Goal: Check status: Check status

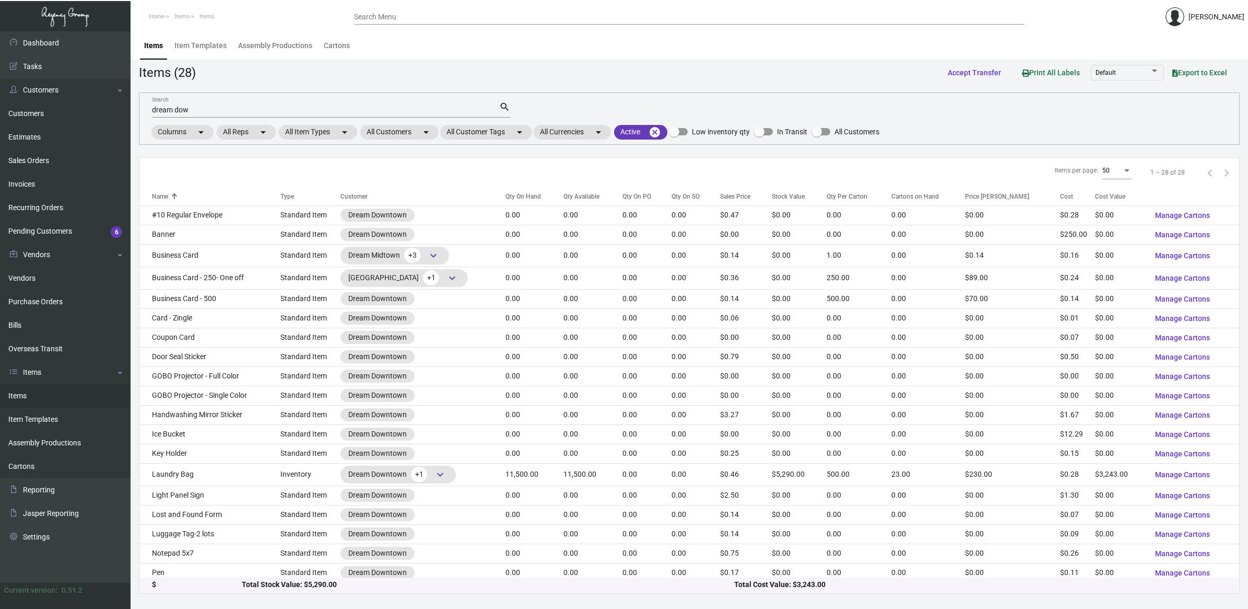
scroll to position [183, 0]
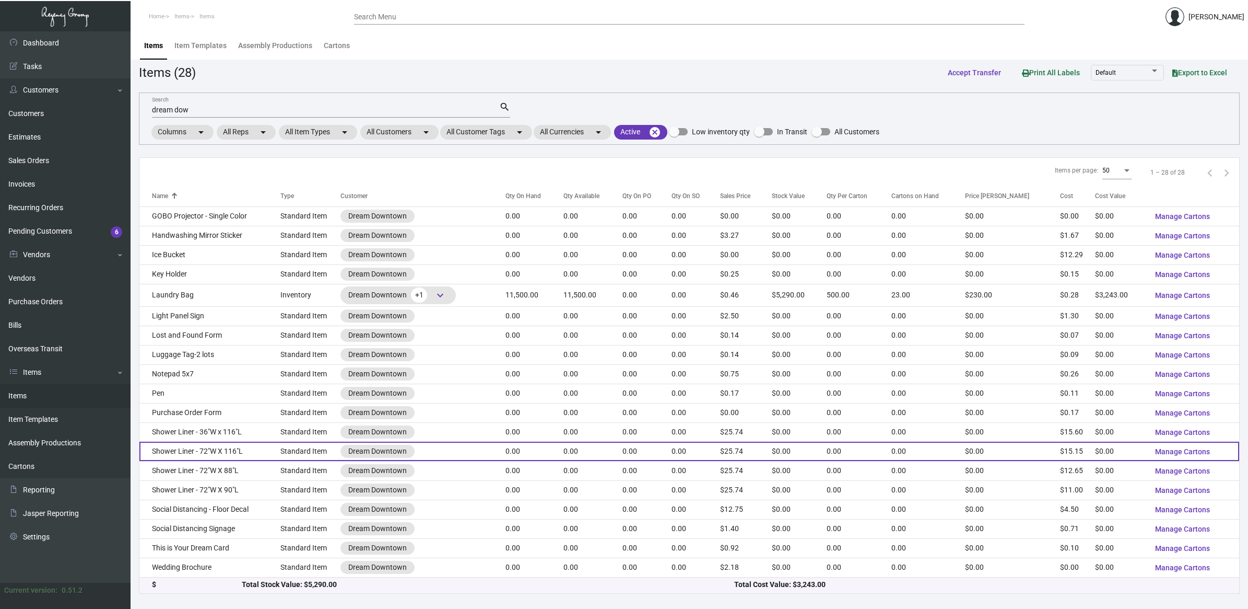
click at [211, 451] on td "Shower Liner - 72"W X 116"L" at bounding box center [209, 450] width 141 height 19
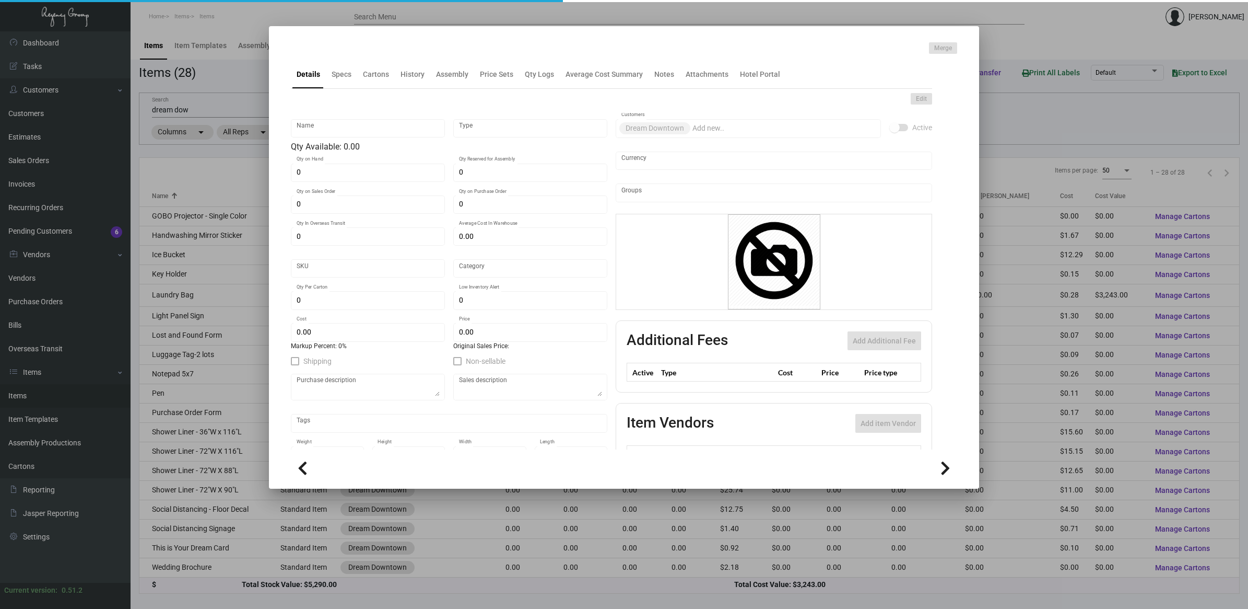
type input "Shower Liner - 72"W X 116"L"
type input "Standard Item"
type input "$ 0.00"
type input "Standard"
type input "$ 15.15"
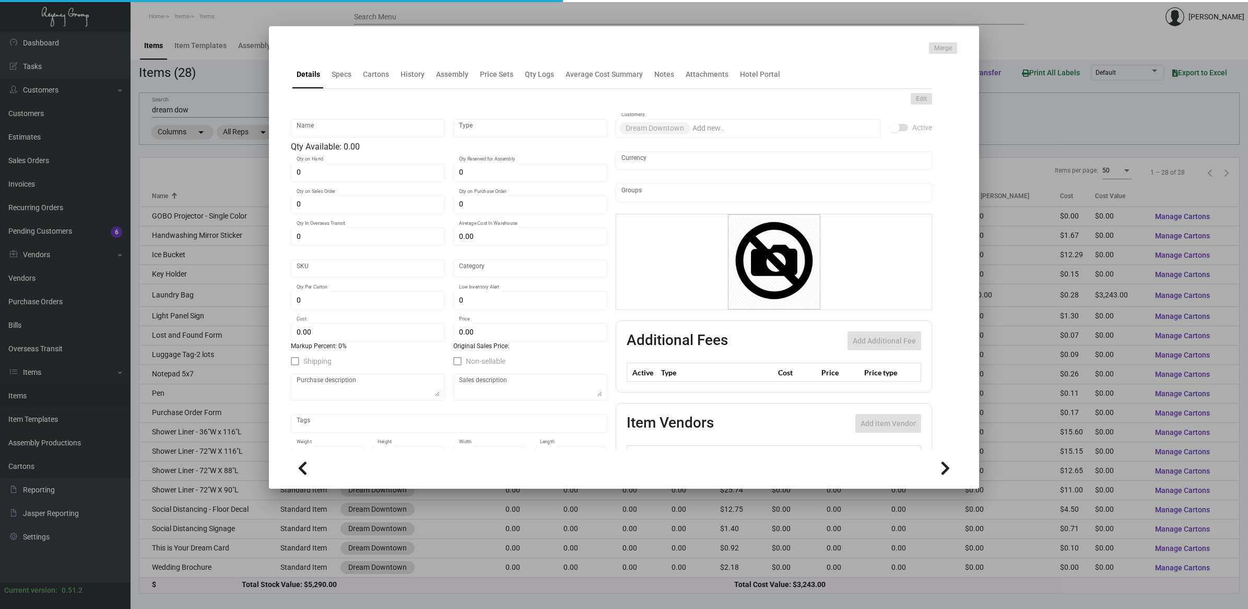
type input "$ 25.74"
checkbox input "true"
type input "United States Dollar $"
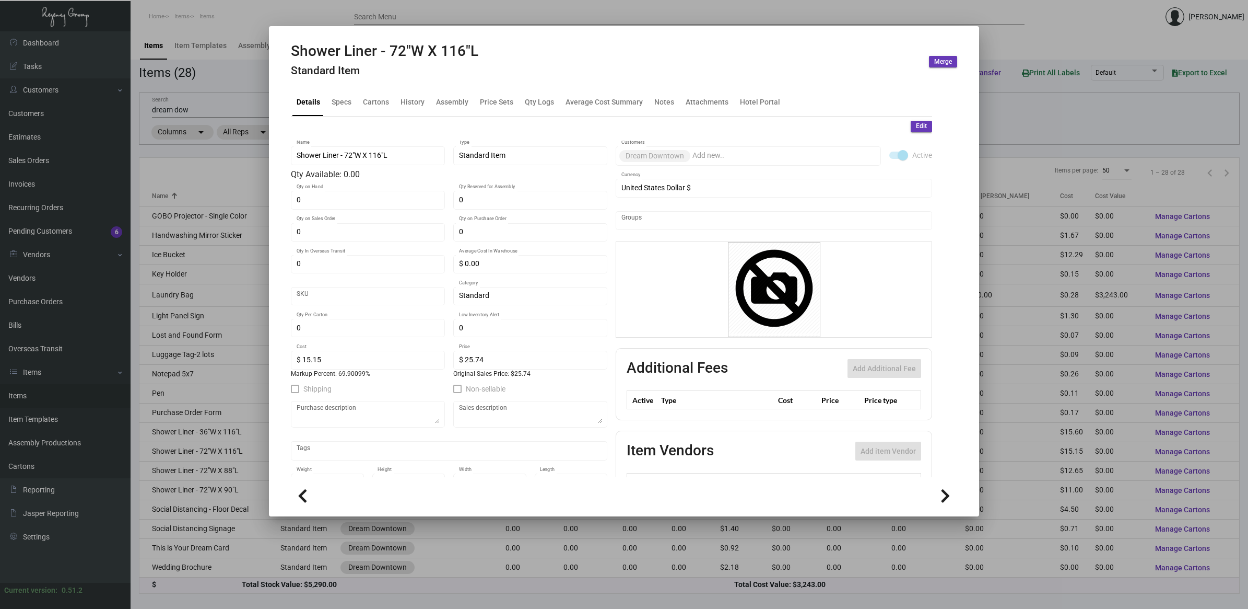
click at [411, 77] on div "Shower Liner - 72"W X 116"L Standard Item" at bounding box center [385, 61] width 188 height 39
click at [413, 102] on div "History" at bounding box center [413, 101] width 24 height 11
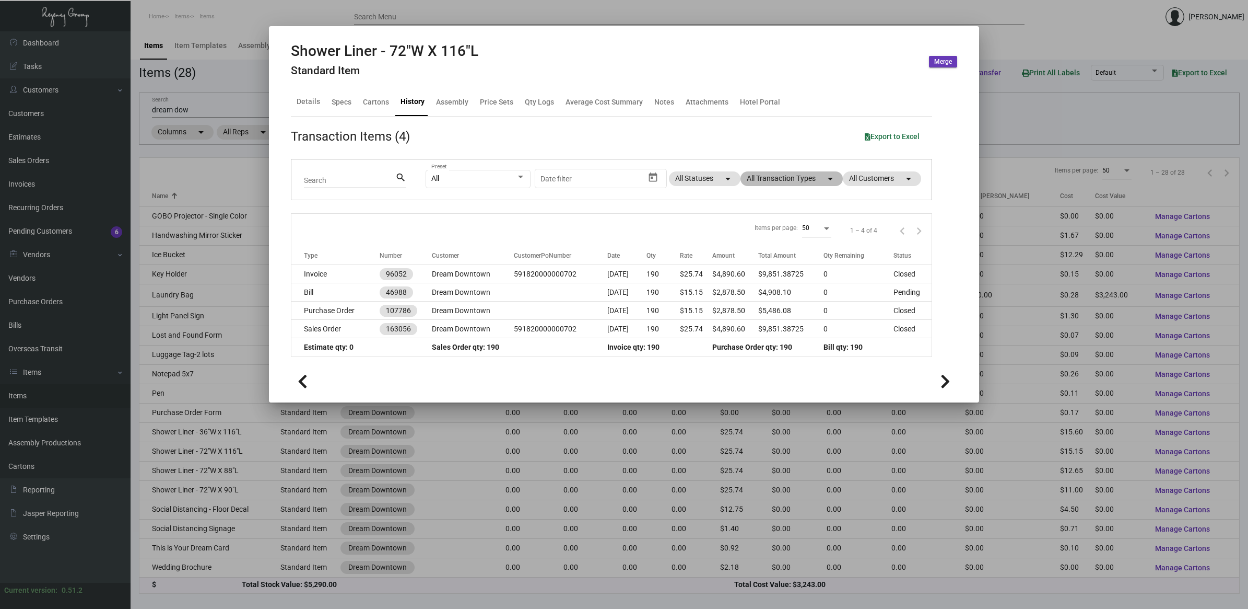
click at [772, 176] on mat-chip "All Transaction Types arrow_drop_down" at bounding box center [792, 178] width 102 height 15
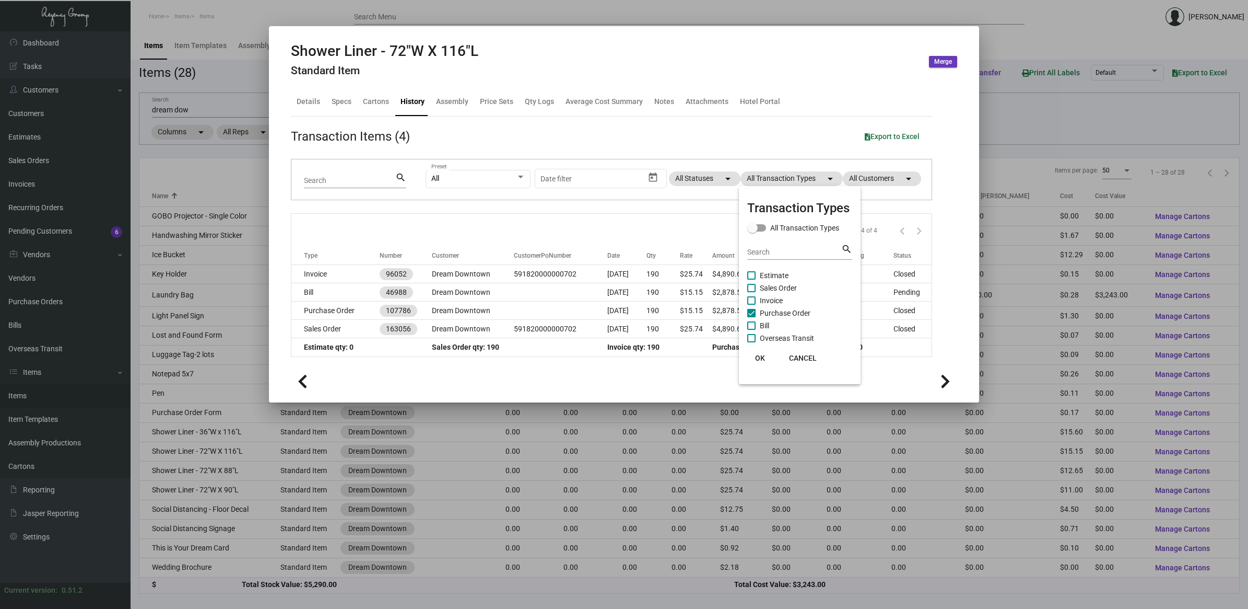
click at [581, 368] on div at bounding box center [624, 304] width 1248 height 609
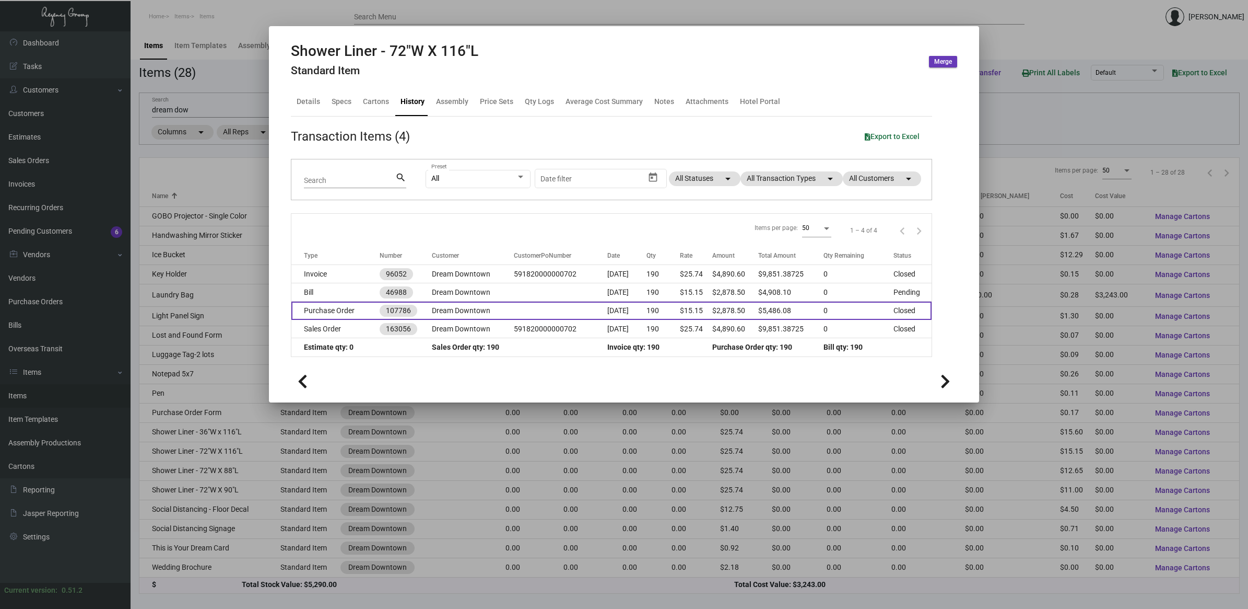
click at [358, 307] on td "Purchase Order" at bounding box center [335, 310] width 88 height 18
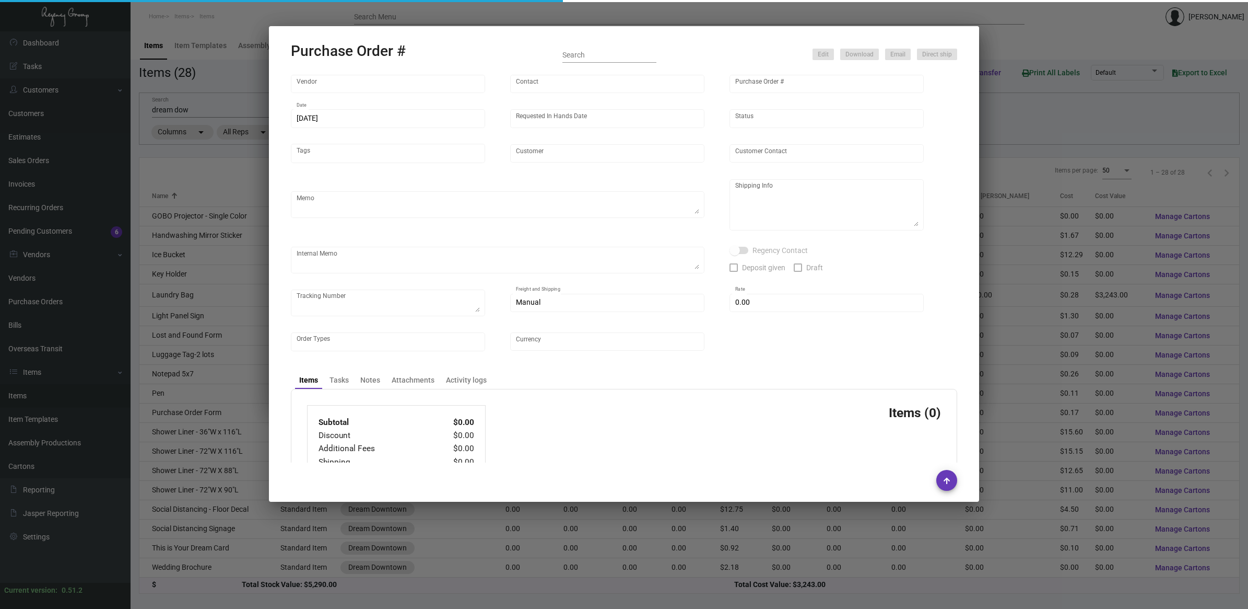
type input "Kartri Sales Company"
type input "[PERSON_NAME]"
type input "107786"
type input "[DATE]"
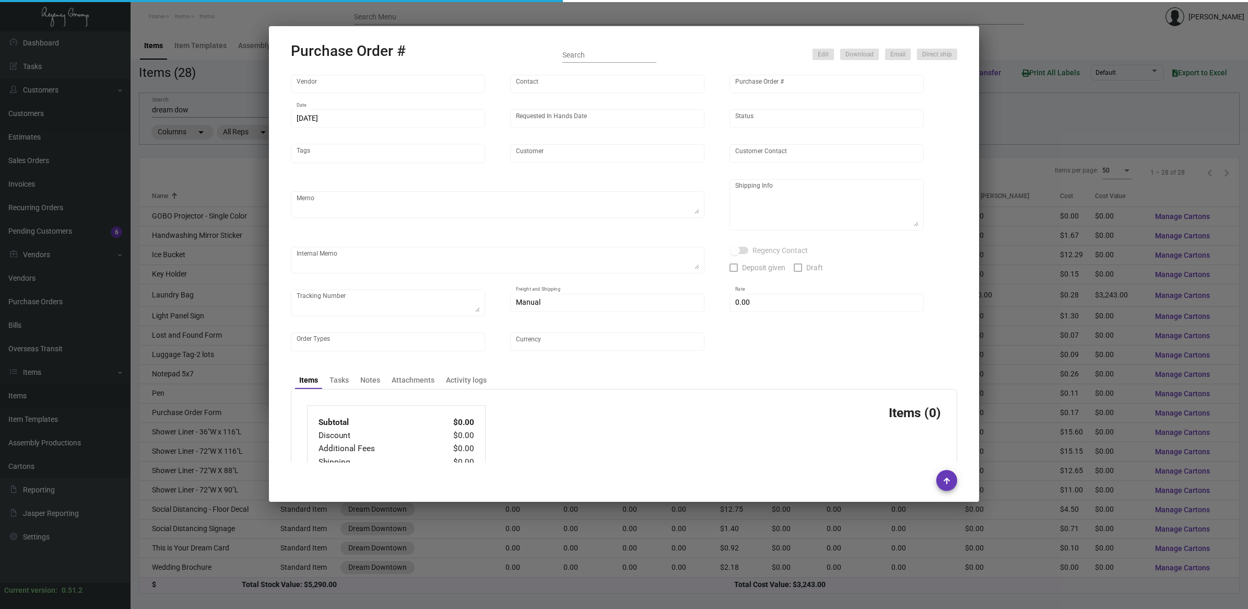
type input "Dream Downtown"
type input "[PERSON_NAME]"
type textarea "BLIND Ship via UPS Ground Acct# 1AY276."
type textarea "[PERSON_NAME] Dream Downtown [STREET_ADDRESS][US_STATE]"
type textarea "ACH AS [DATE]"
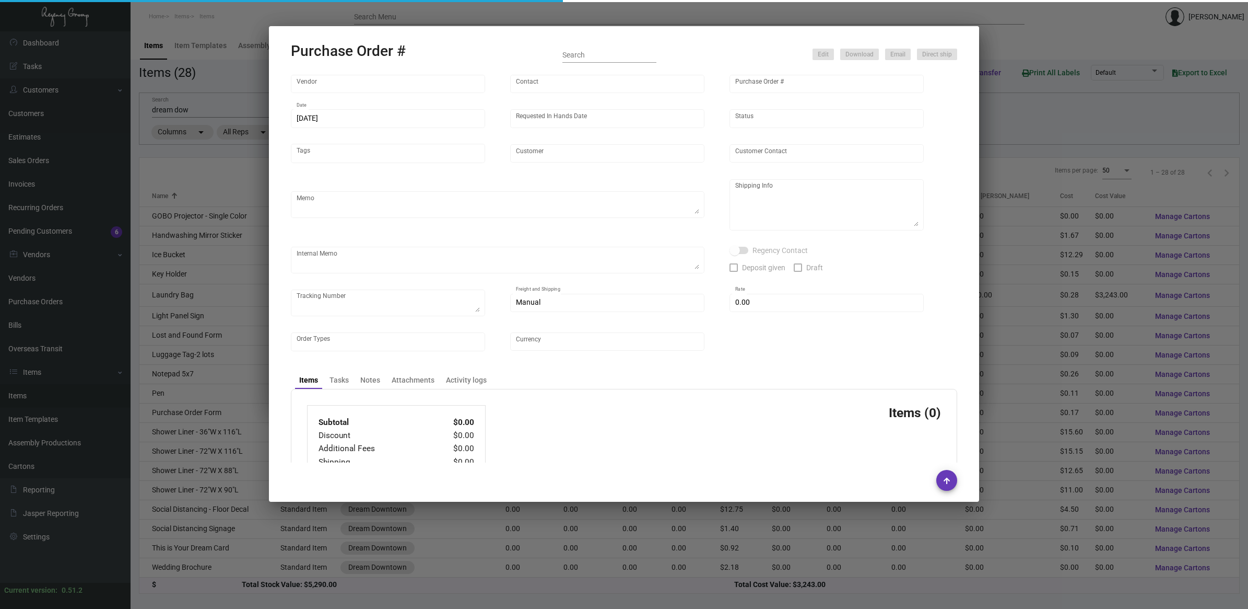
checkbox input "true"
type input "$ 577.98"
type input "United States Dollar $"
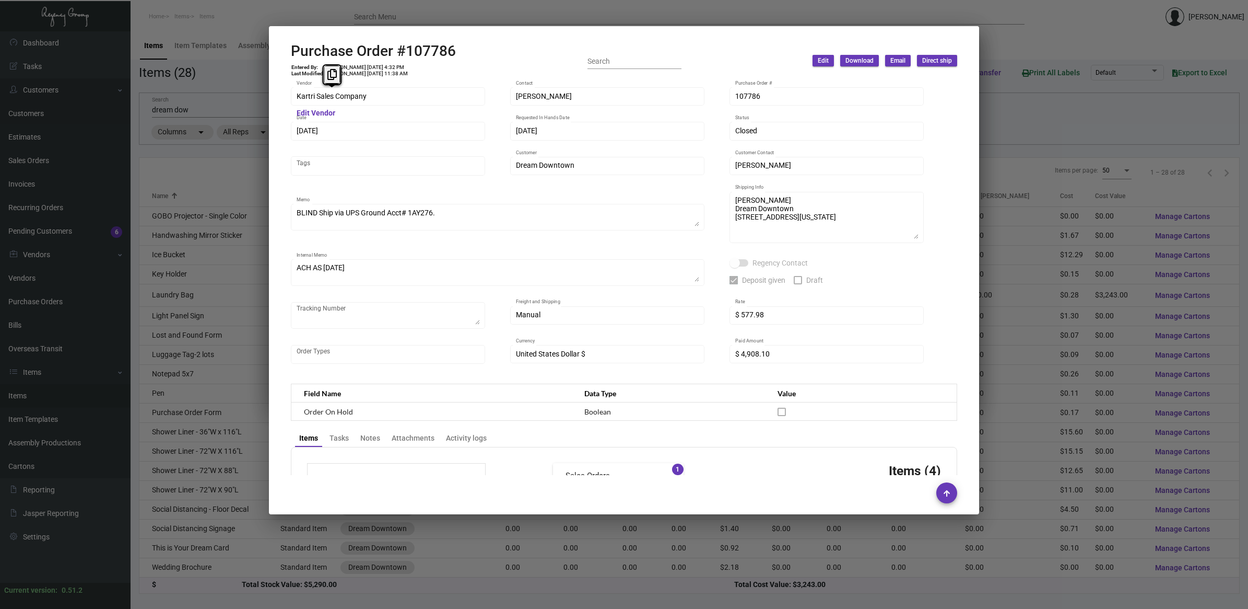
click at [225, 95] on div "Shower Liner - 72"W X 116"L Standard Item Merge Details Specs Cartons History A…" at bounding box center [624, 304] width 1248 height 609
click at [47, 325] on div at bounding box center [624, 304] width 1248 height 609
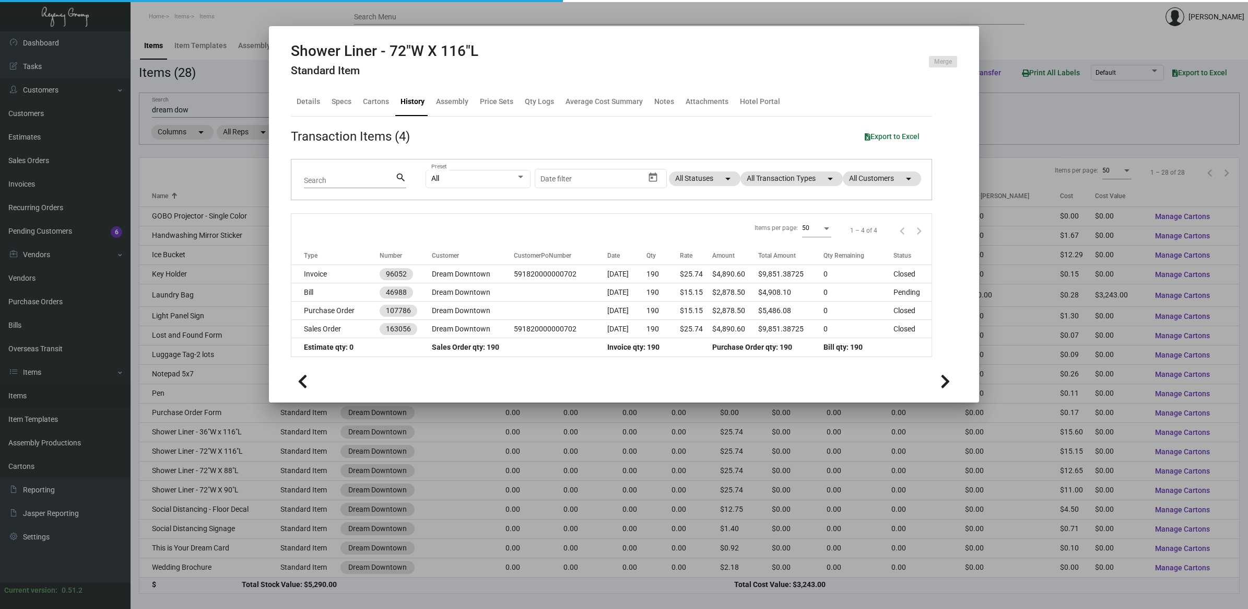
click at [47, 301] on div at bounding box center [624, 304] width 1248 height 609
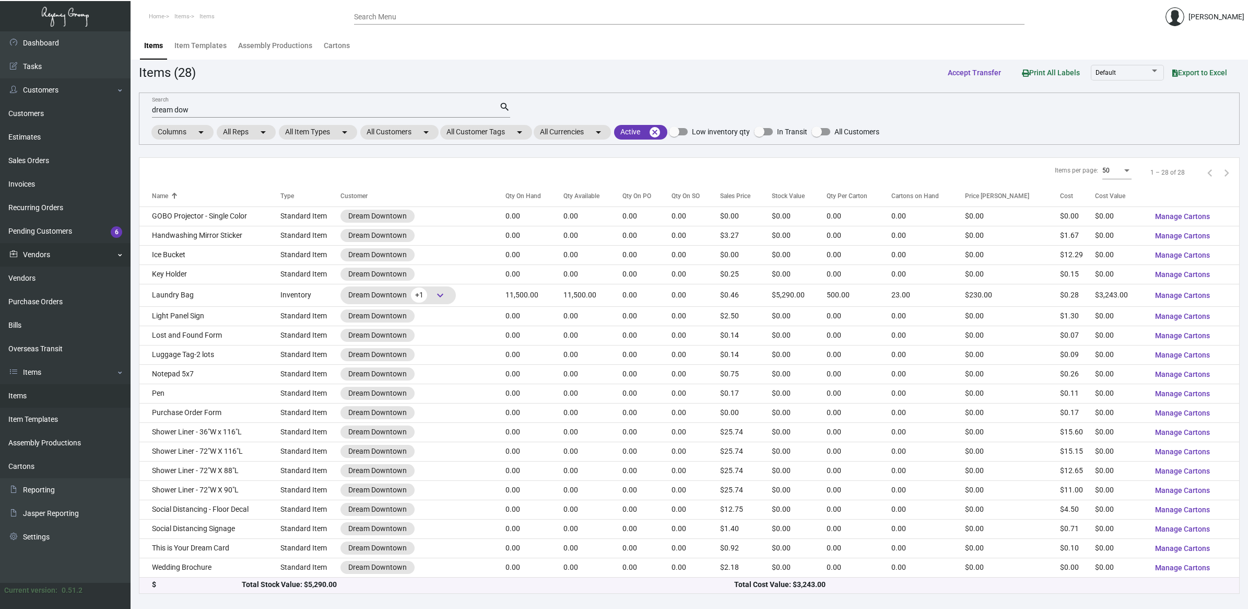
drag, startPoint x: 47, startPoint y: 301, endPoint x: 114, endPoint y: 246, distance: 87.1
click at [47, 301] on link "Purchase Orders" at bounding box center [65, 302] width 131 height 24
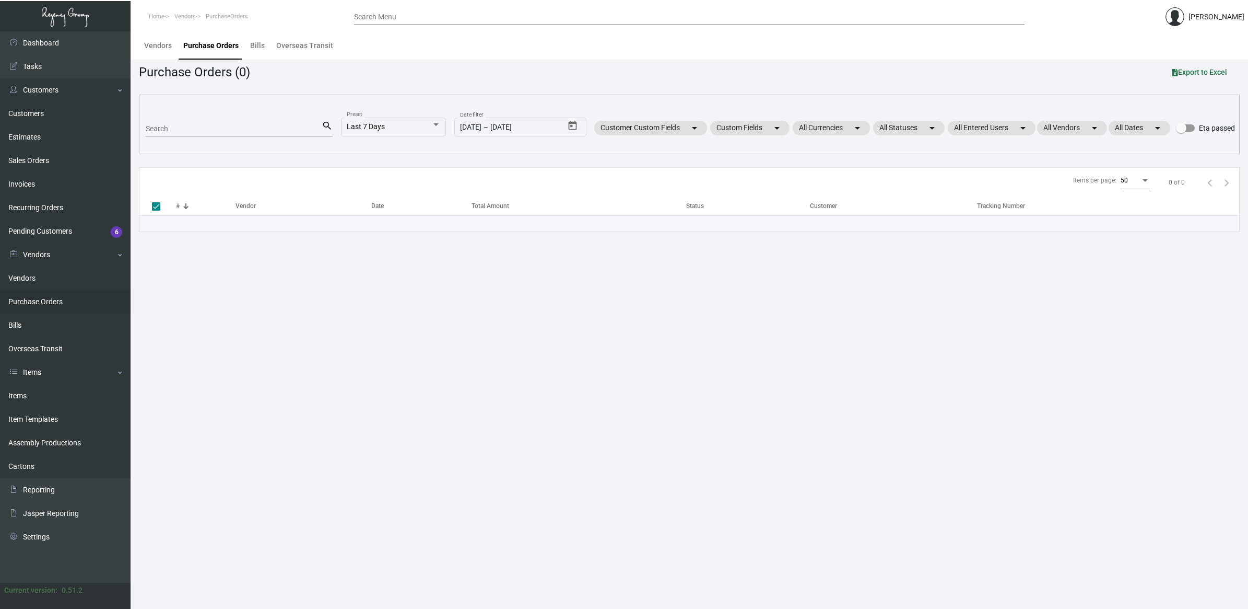
click at [201, 128] on input "Search" at bounding box center [234, 129] width 176 height 8
paste input "Kartri Sales Company"
type input "Kartri Sales Company"
checkbox input "false"
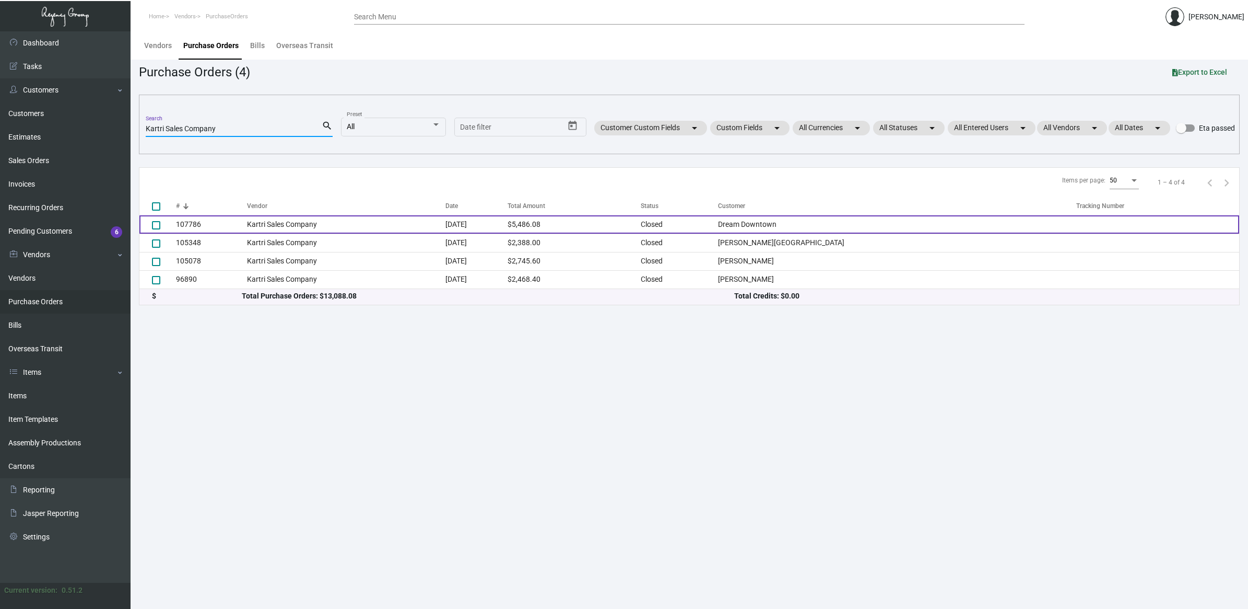
type input "Kartri Sales Company"
click at [641, 218] on td "$5,486.08" at bounding box center [574, 224] width 133 height 18
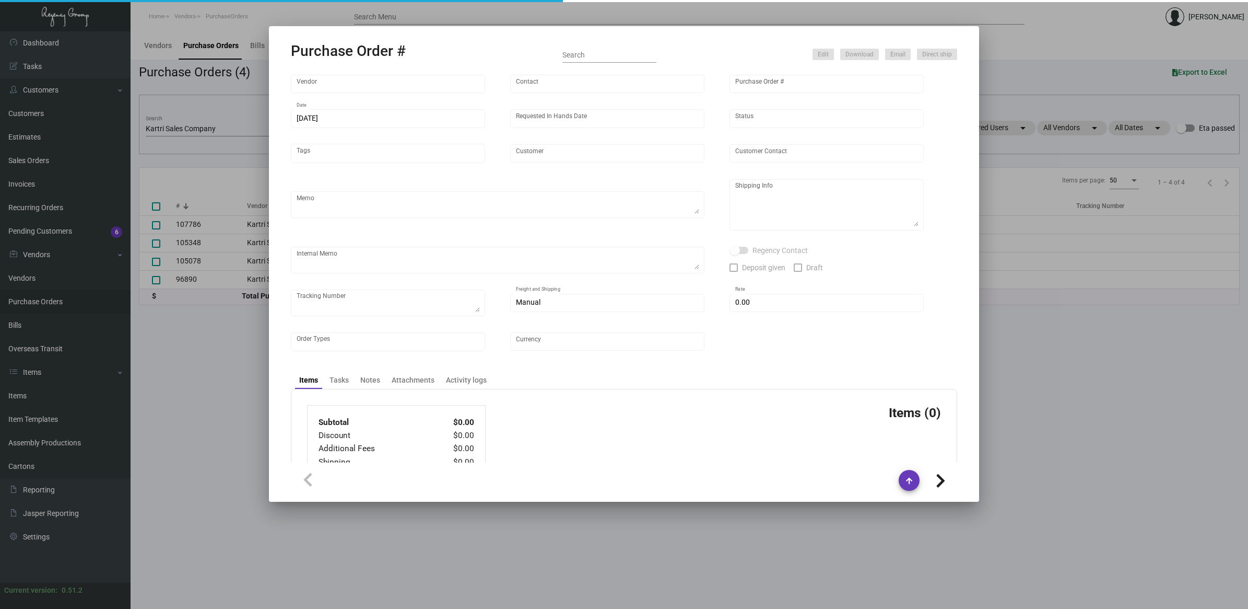
type input "Kartri Sales Company"
type input "[PERSON_NAME]"
type input "107786"
type input "[DATE]"
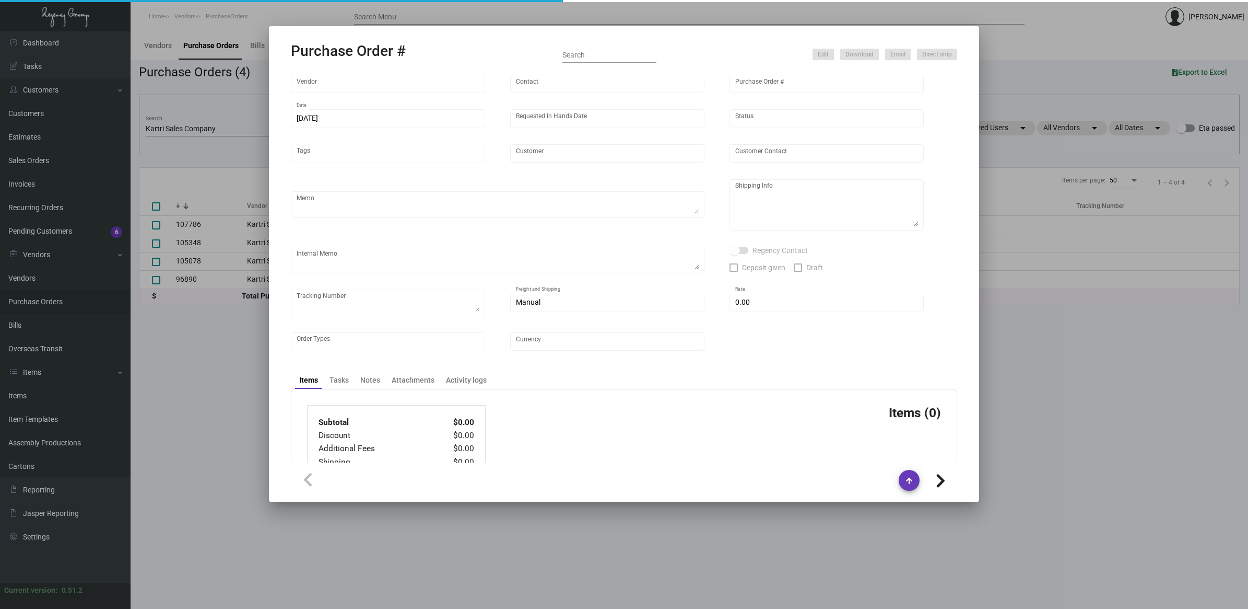
type input "Dream Downtown"
type input "[PERSON_NAME]"
type textarea "BLIND Ship via UPS Ground Acct# 1AY276."
type textarea "[PERSON_NAME] Dream Downtown [STREET_ADDRESS][US_STATE]"
type textarea "ACH AS [DATE]"
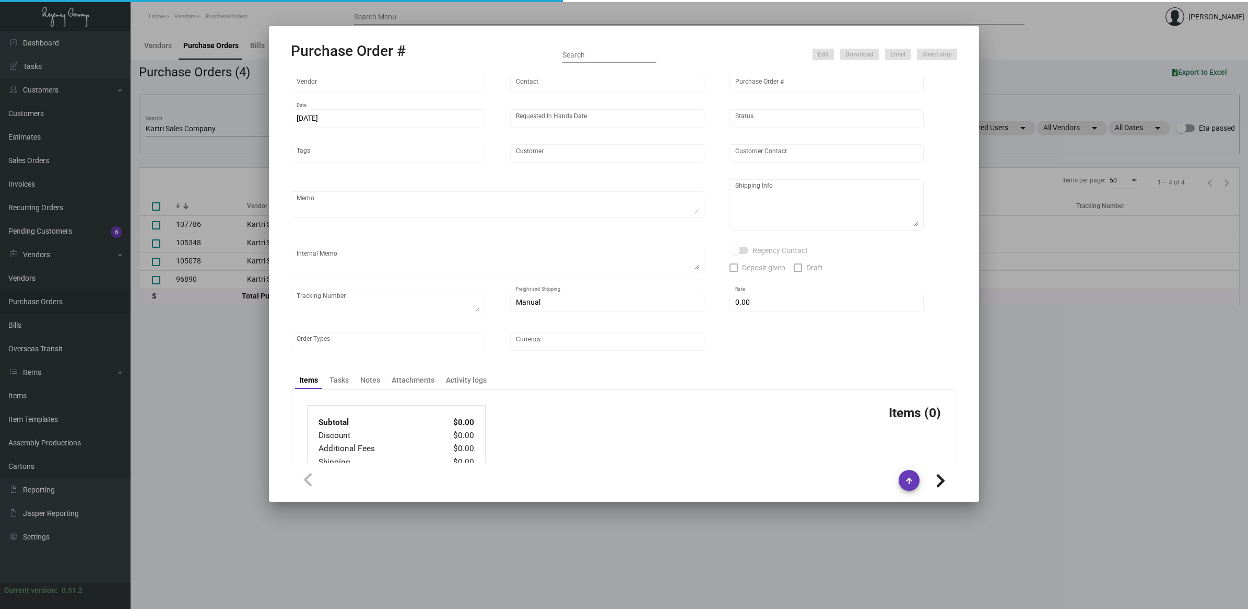
checkbox input "true"
type input "$ 577.98"
type input "United States Dollar $"
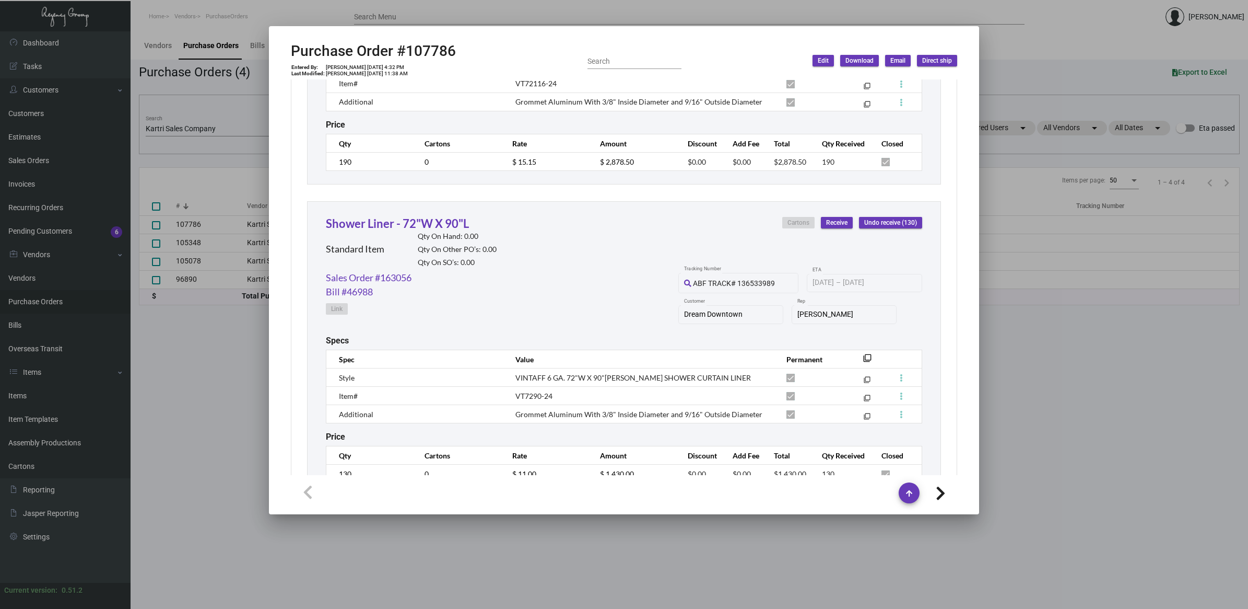
scroll to position [784, 0]
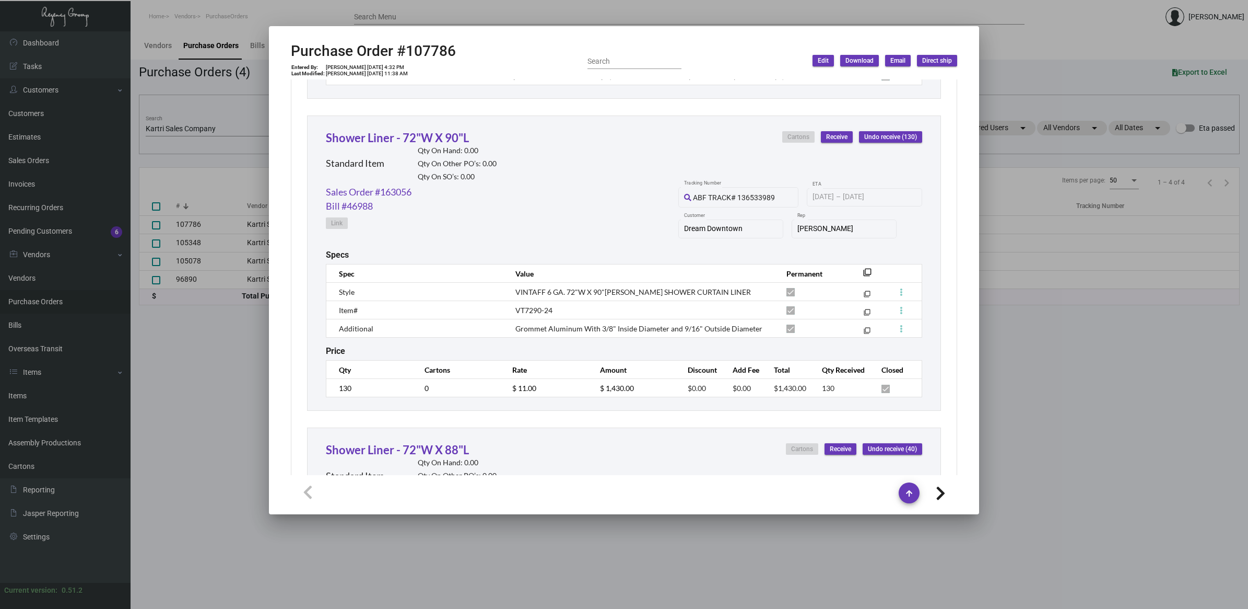
click at [534, 291] on span "VINTAFF 6 GA. 72"W X 90"[PERSON_NAME] SHOWER CURTAIN LINER" at bounding box center [634, 291] width 236 height 9
copy span "VINTAFF"
click at [599, 185] on div "Sales Order #163056 Bill #46988 Link ABF TRACK# 136533989 Tracking Number [DATE…" at bounding box center [624, 217] width 597 height 65
click at [422, 133] on link "Shower Liner - 72"W X 90"L" at bounding box center [397, 138] width 143 height 14
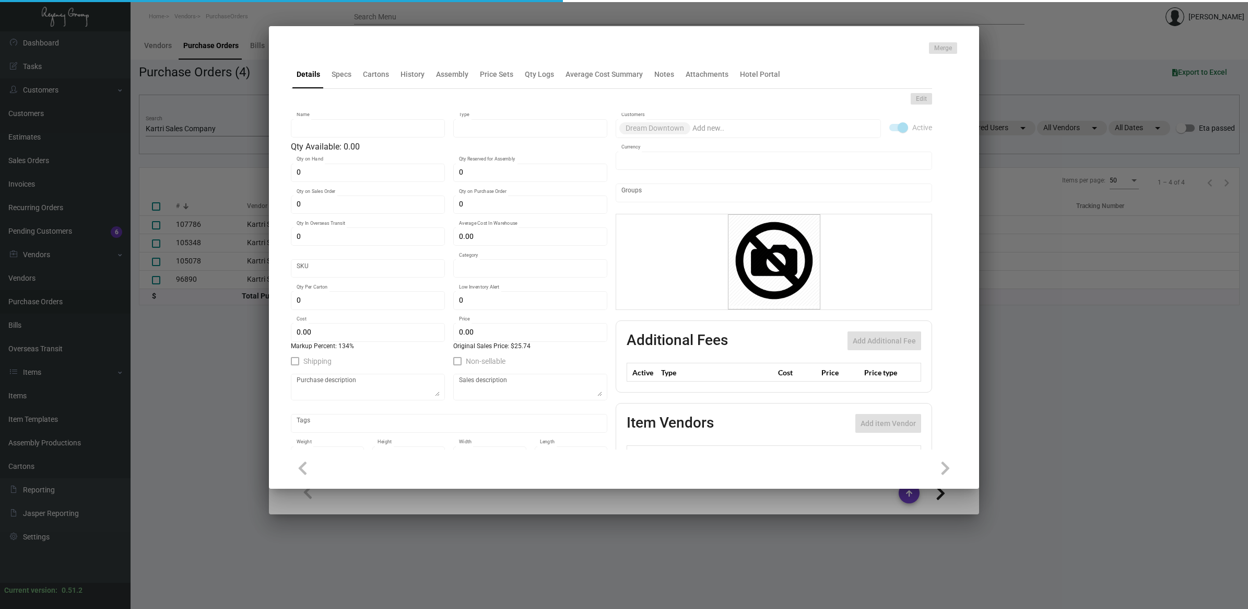
type input "Shower Liner - 72"W X 90"L"
type input "Standard Item"
type input "$ 0.00"
type input "Standard"
type input "$ 11.00"
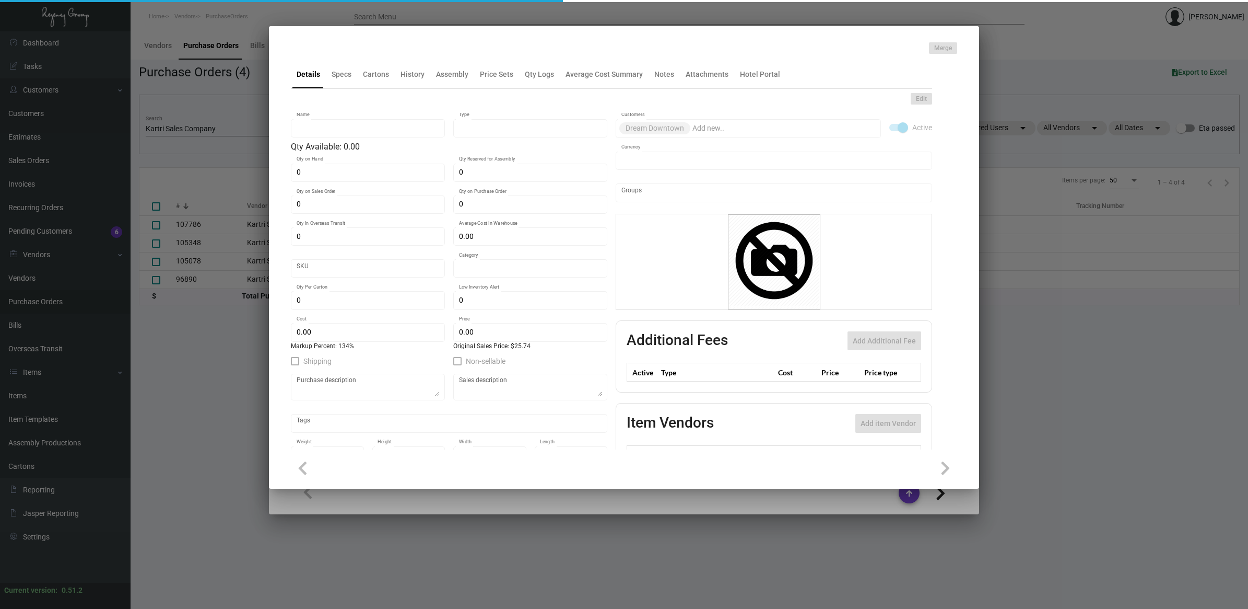
type input "$ 25.74"
checkbox input "true"
type input "United States Dollar $"
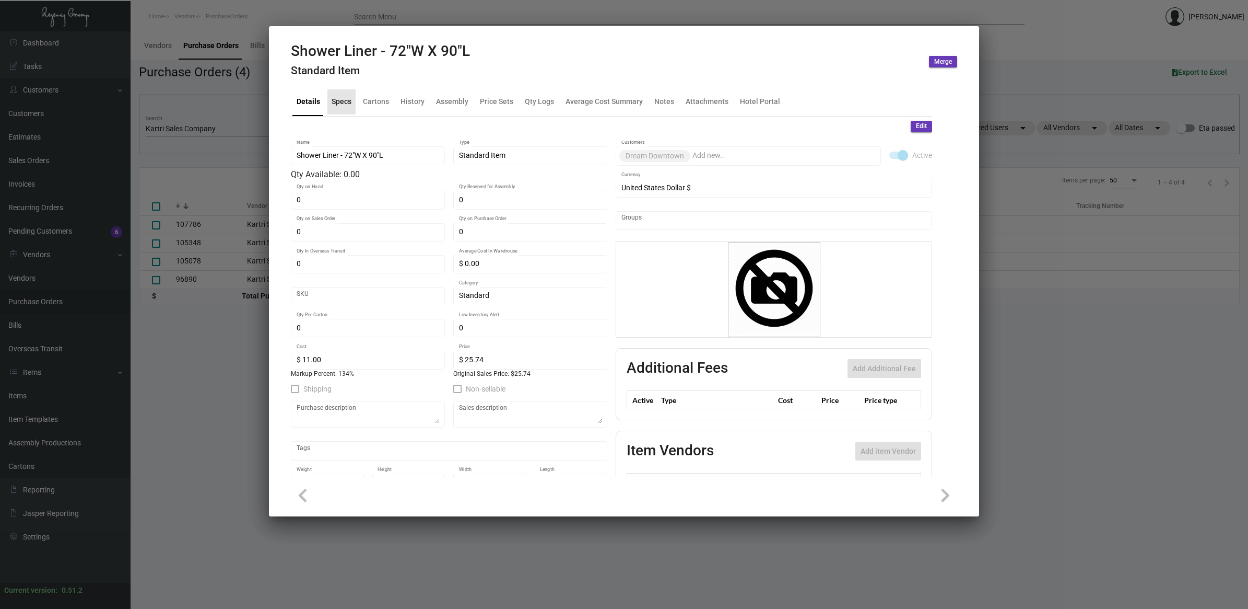
click at [348, 100] on div "Specs" at bounding box center [342, 101] width 20 height 11
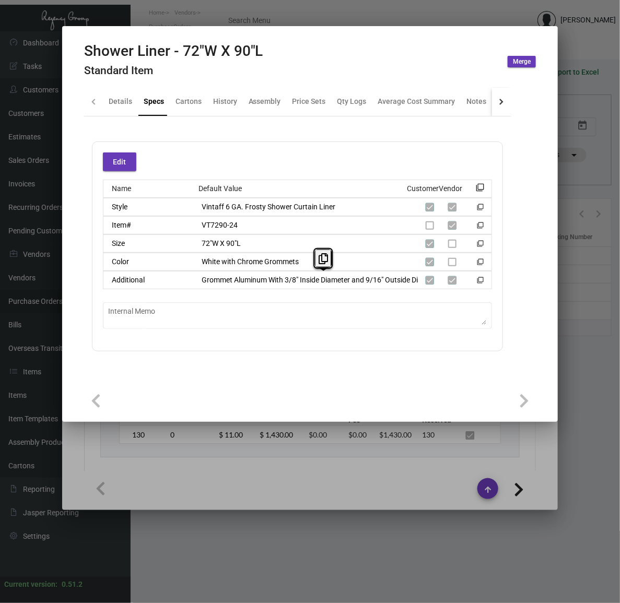
click at [286, 478] on div at bounding box center [310, 301] width 620 height 603
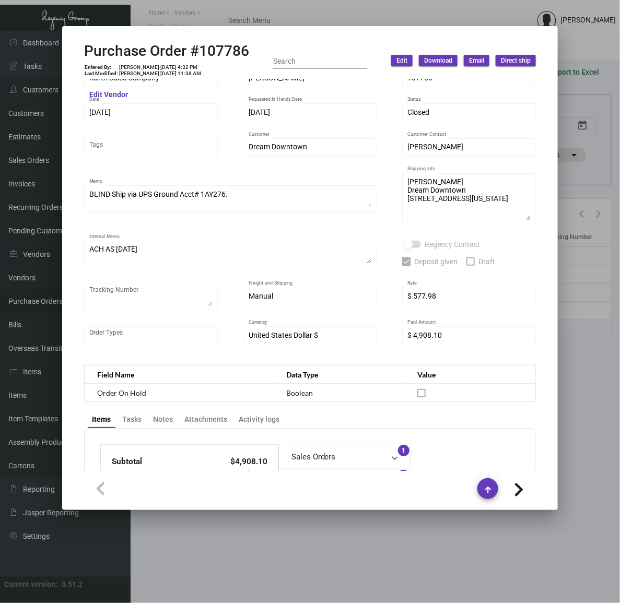
scroll to position [0, 0]
